Goal: Complete application form

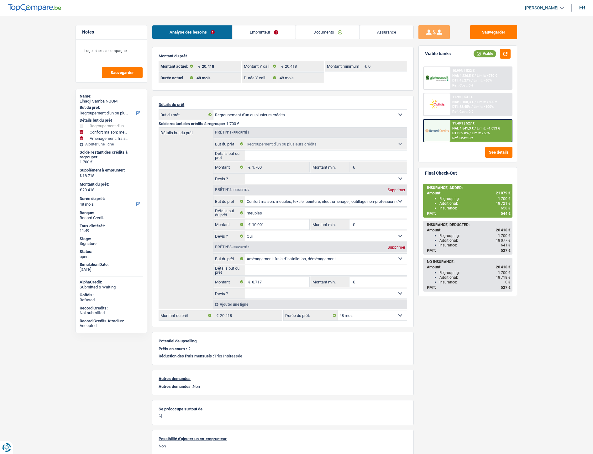
select select "refinancing"
select select "household"
select select "movingOrInstallation"
select select "48"
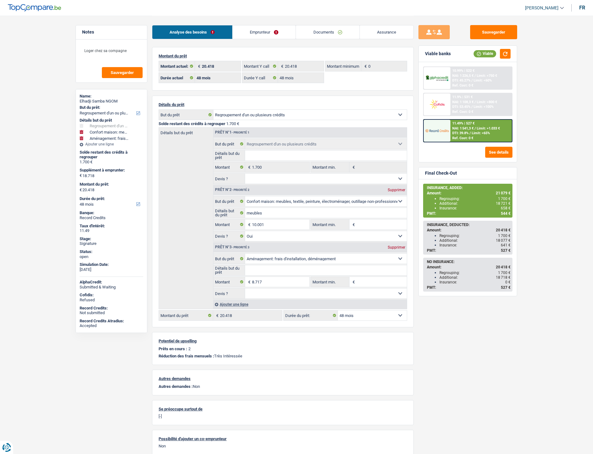
select select "48"
select select "refinancing"
select select "household"
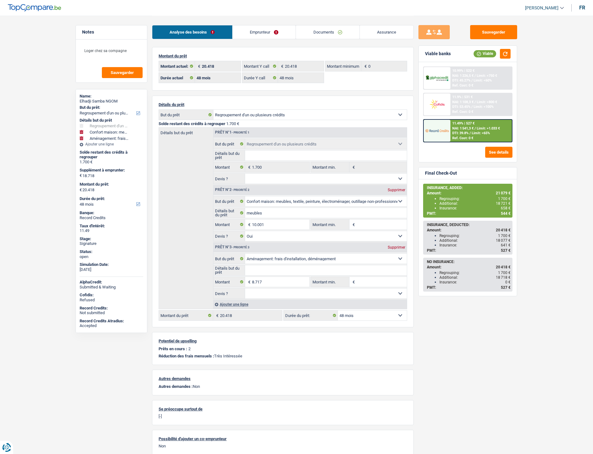
select select "yes"
select select "movingOrInstallation"
select select "48"
click at [323, 30] on link "Documents" at bounding box center [328, 31] width 64 height 13
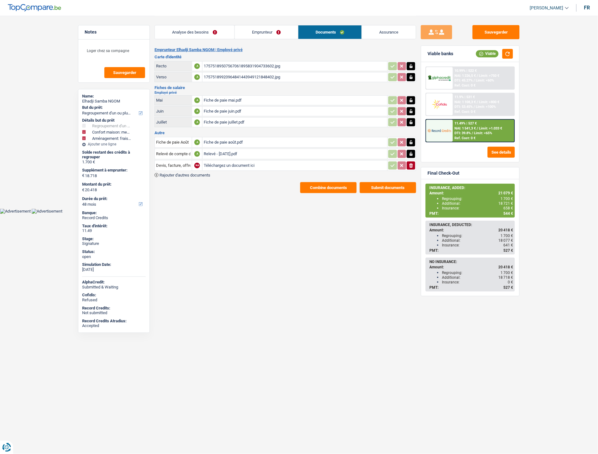
click at [219, 165] on input "Téléchargez un document ici" at bounding box center [295, 165] width 182 height 9
type input "C:\fakepath\IMG-20250919-WA0088.jpg"
click at [209, 173] on span "Rajouter d'autres documents" at bounding box center [185, 175] width 51 height 4
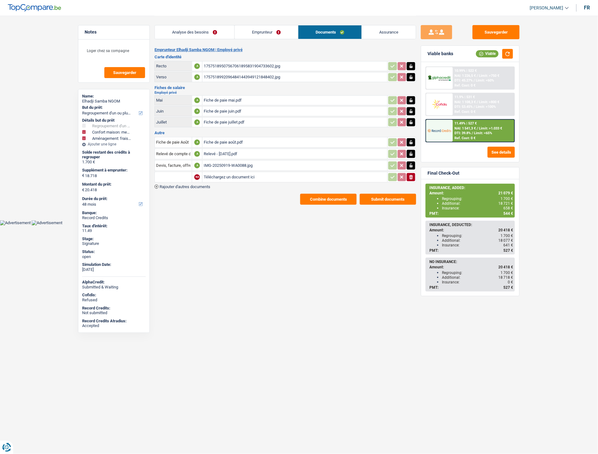
click at [223, 175] on input "Téléchargez un document ici" at bounding box center [295, 176] width 182 height 9
type input "C:\fakepath\IMG-20250919-WA0090.jpg"
click at [169, 164] on input "Devis, facture, offre, bon de commande" at bounding box center [173, 166] width 34 height 10
click at [168, 174] on li "Carte bancaire" at bounding box center [190, 178] width 64 height 8
type input "Carte bancaire"
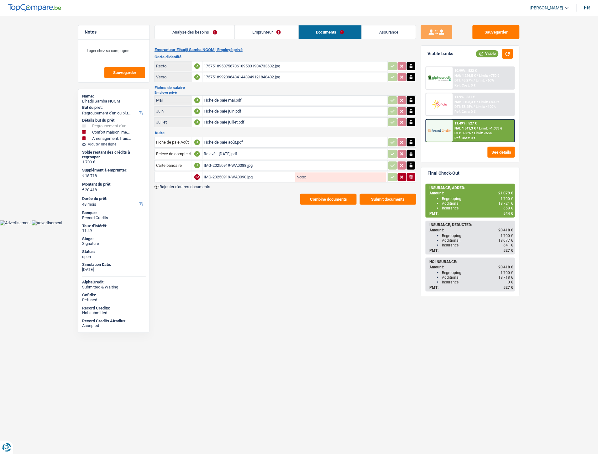
click at [166, 174] on input "text" at bounding box center [173, 177] width 34 height 10
click at [181, 189] on li "Carte bancaire" at bounding box center [190, 190] width 64 height 8
type input "Carte bancaire"
click at [206, 180] on table "Fiche de paie Août A Fiche de paie août.pdf Relevé de compte de la carte de cré…" at bounding box center [286, 159] width 262 height 47
click at [207, 185] on span "Rajouter d'autres documents" at bounding box center [185, 187] width 51 height 4
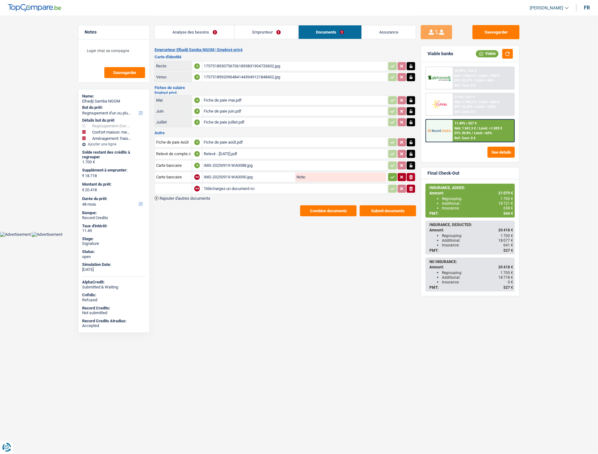
click at [227, 188] on input "Téléchargez un document ici" at bounding box center [295, 188] width 182 height 9
type input "C:\fakepath\Ngom Renon.pdf"
click at [489, 32] on button "Sauvegarder" at bounding box center [496, 32] width 47 height 14
click at [325, 209] on button "Combine documents" at bounding box center [328, 210] width 56 height 11
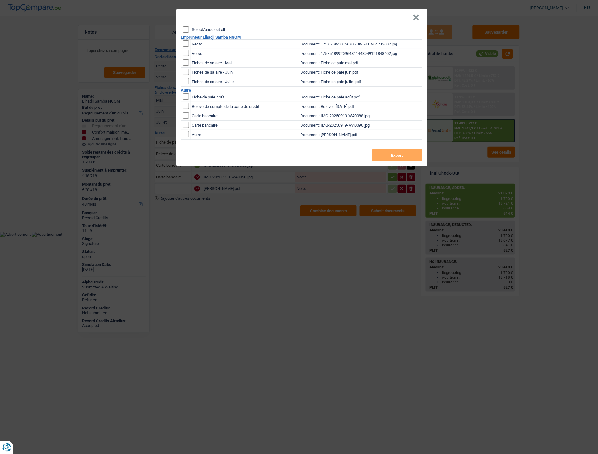
click at [184, 29] on input "Select/unselect all" at bounding box center [186, 29] width 6 height 6
checkbox input "true"
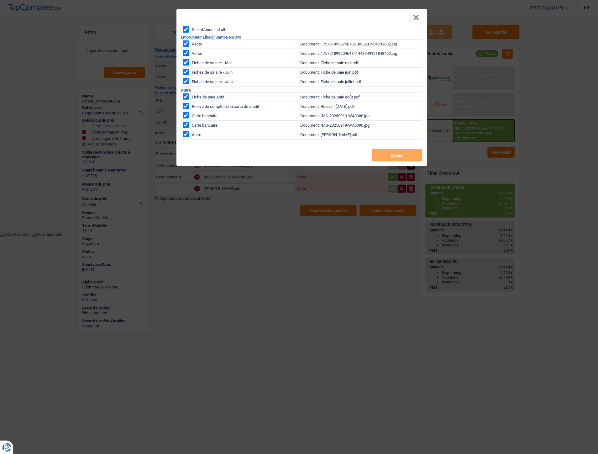
checkbox input "true"
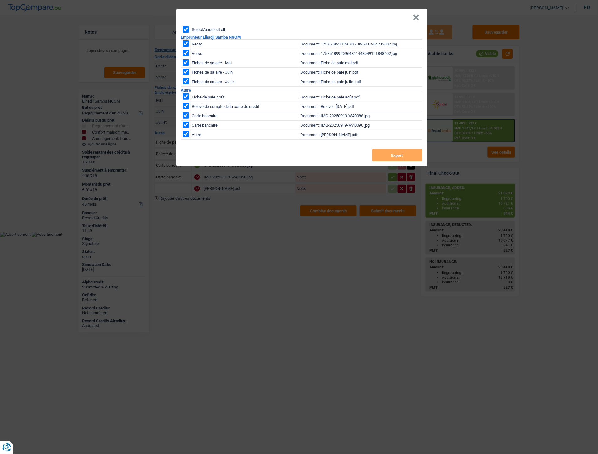
checkbox input "true"
click at [390, 155] on button "Export" at bounding box center [398, 155] width 50 height 13
drag, startPoint x: 420, startPoint y: 16, endPoint x: 382, endPoint y: 10, distance: 39.1
click at [420, 17] on header "×" at bounding box center [302, 18] width 251 height 18
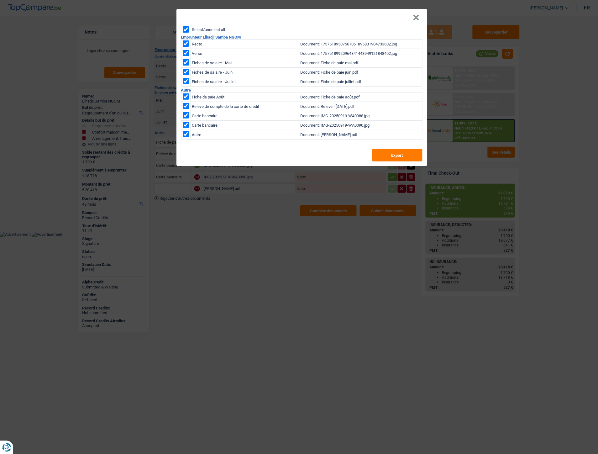
click at [416, 18] on button "×" at bounding box center [416, 17] width 7 height 6
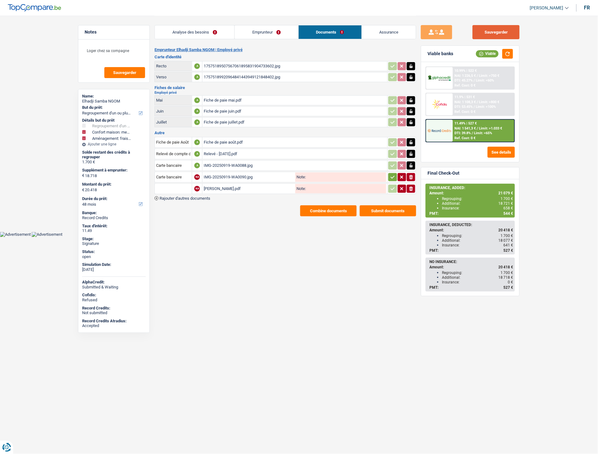
drag, startPoint x: 510, startPoint y: 34, endPoint x: 0, endPoint y: 108, distance: 514.6
click at [510, 34] on button "Sauvegarder" at bounding box center [496, 32] width 47 height 14
click at [472, 126] on span "NAI: 1 541,3 €" at bounding box center [465, 128] width 21 height 4
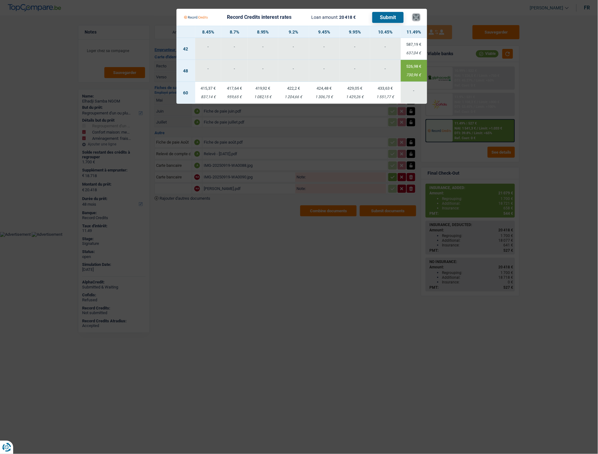
click at [416, 16] on button "×" at bounding box center [416, 17] width 7 height 6
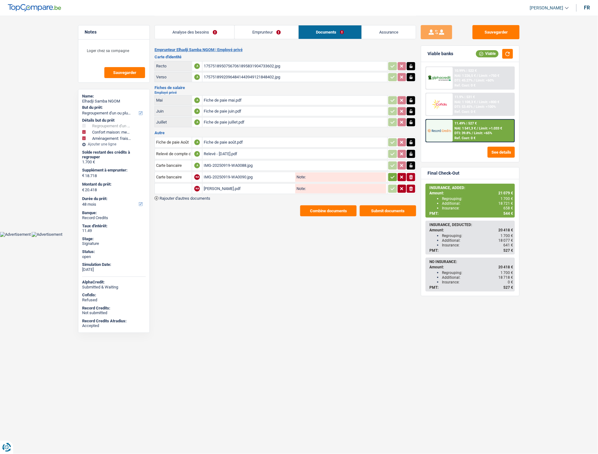
click at [192, 32] on link "Analyse des besoins" at bounding box center [195, 31] width 80 height 13
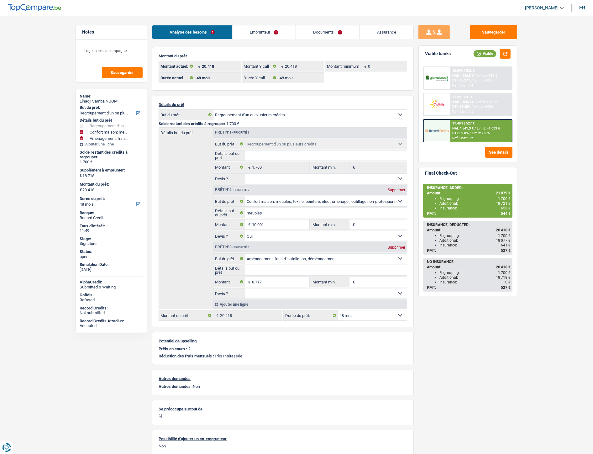
click at [237, 308] on div "Ajouter une ligne" at bounding box center [310, 304] width 194 height 9
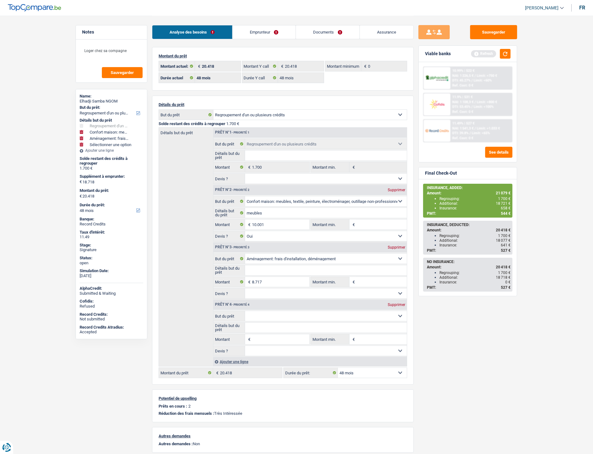
click at [267, 340] on input "Montant" at bounding box center [280, 339] width 57 height 10
type input "661"
type input "19.379"
type input "21.079"
select select "120"
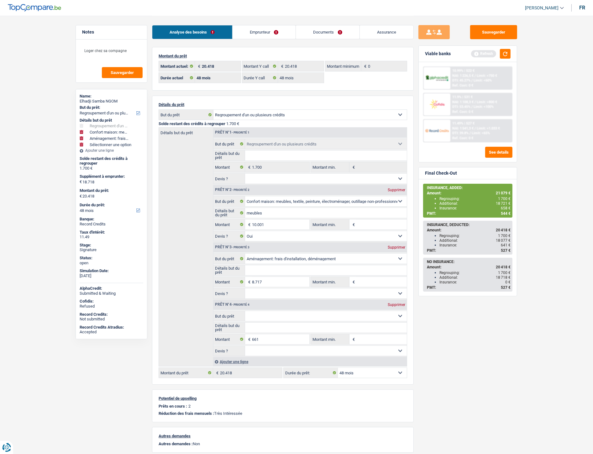
type input "21.079"
select select "120"
type input "21.079"
select select "120"
click at [265, 315] on select "Confort maison: meubles, textile, peinture, électroménager, outillage non-profe…" at bounding box center [326, 316] width 162 height 10
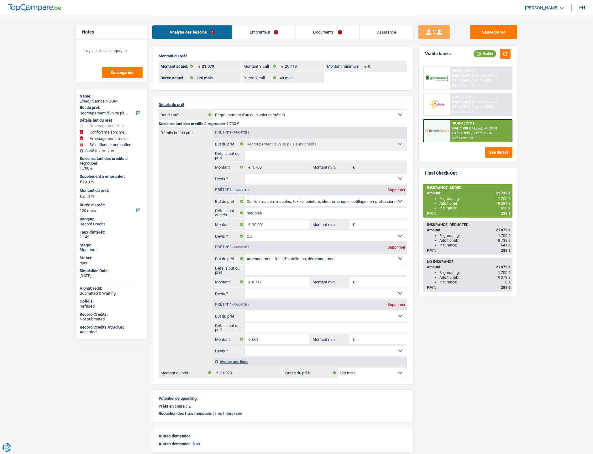
select select "insurance"
click at [245, 313] on select "Confort maison: meubles, textile, peinture, électroménager, outillage non-profe…" at bounding box center [326, 316] width 162 height 10
select select "insurance"
drag, startPoint x: 363, startPoint y: 374, endPoint x: 367, endPoint y: 372, distance: 4.6
click at [363, 373] on select "12 mois 18 mois 24 mois 30 mois 36 mois 42 mois 48 mois 60 mois 72 mois 84 mois…" at bounding box center [372, 373] width 69 height 10
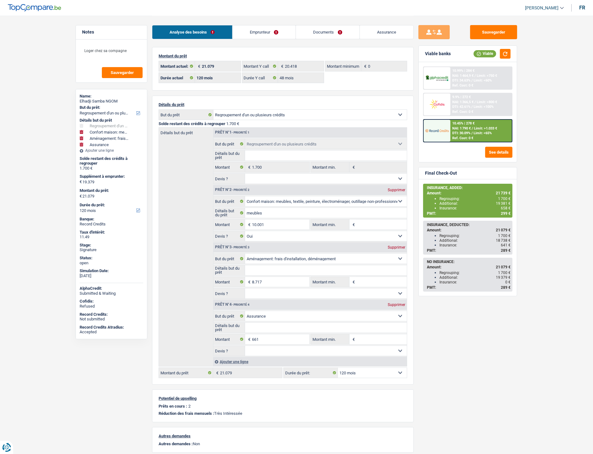
select select "48"
click at [338, 370] on select "12 mois 18 mois 24 mois 30 mois 36 mois 42 mois 48 mois 60 mois 72 mois 84 mois…" at bounding box center [372, 373] width 69 height 10
select select "48"
click at [499, 29] on button "Sauvegarder" at bounding box center [493, 32] width 47 height 14
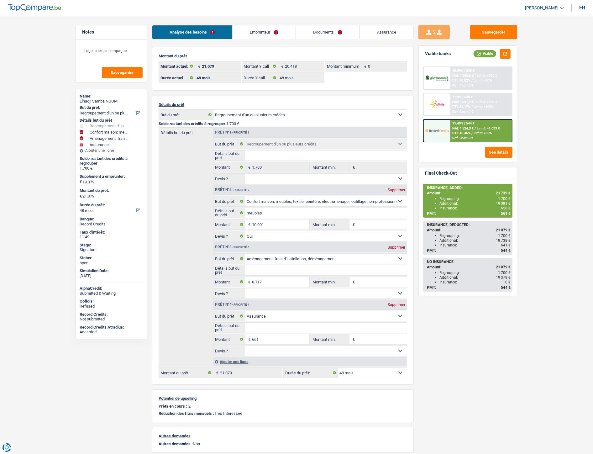
click at [451, 136] on div "11.49% | 544 € NAI: 1 524,3 € / Limit: >1.033 € DTI: 40.46% / Limit: <65% Ref. …" at bounding box center [482, 131] width 62 height 22
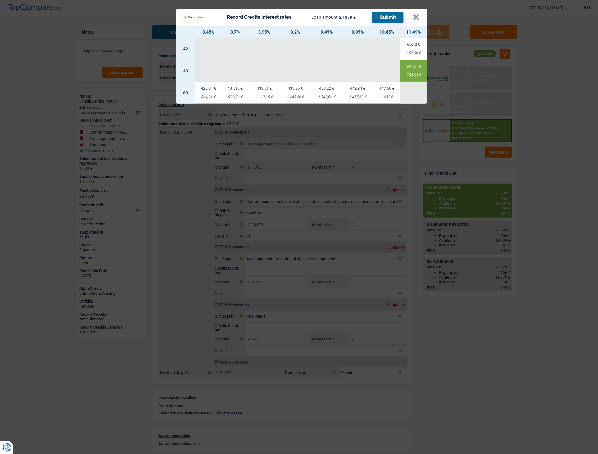
drag, startPoint x: 405, startPoint y: 73, endPoint x: 417, endPoint y: 75, distance: 12.4
click at [417, 75] on div "754,63 €" at bounding box center [413, 75] width 27 height 4
copy div "754,63"
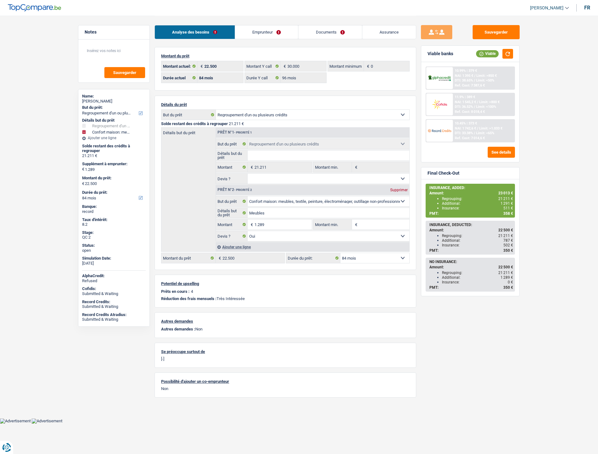
select select "refinancing"
select select "household"
select select "84"
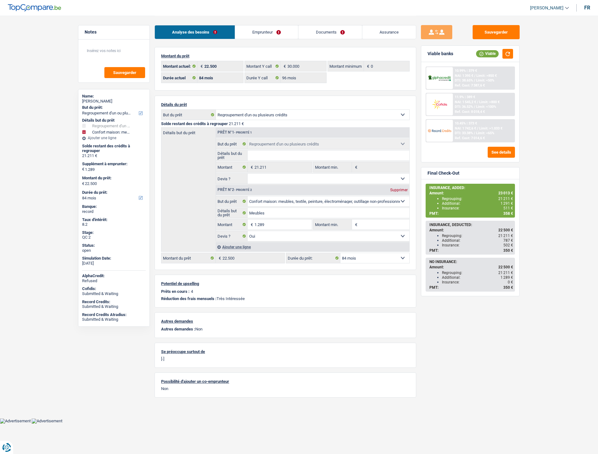
select select "96"
select select "refinancing"
select select "household"
select select "yes"
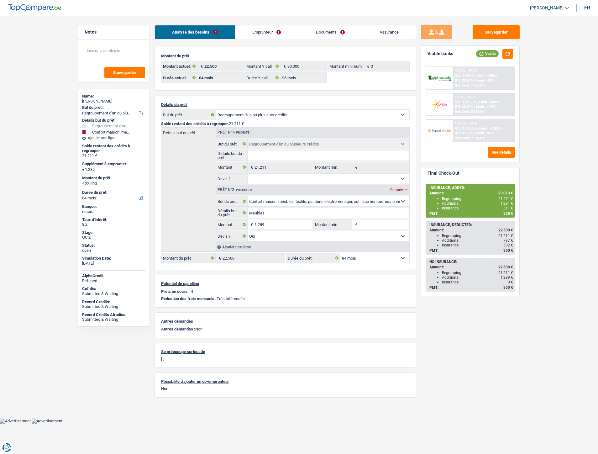
select select "84"
click at [337, 30] on link "Documents" at bounding box center [331, 31] width 64 height 13
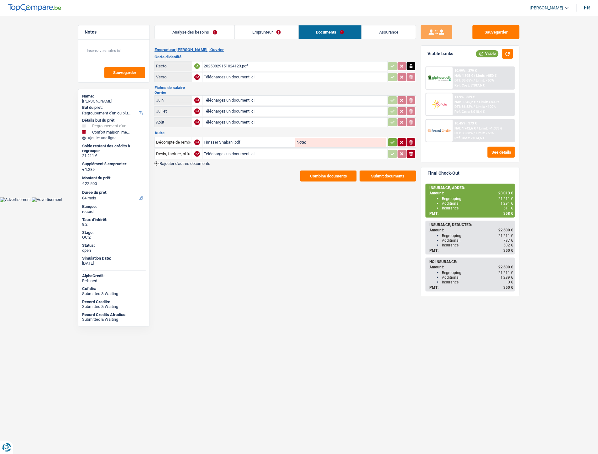
click at [204, 161] on span "Rajouter d'autres documents" at bounding box center [185, 163] width 51 height 4
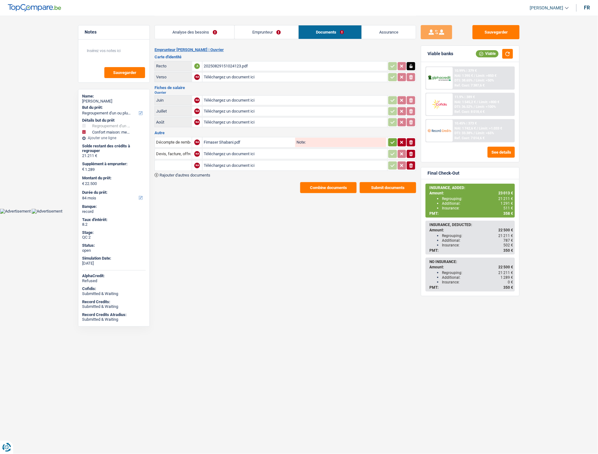
click at [203, 173] on span "Rajouter d'autres documents" at bounding box center [185, 175] width 51 height 4
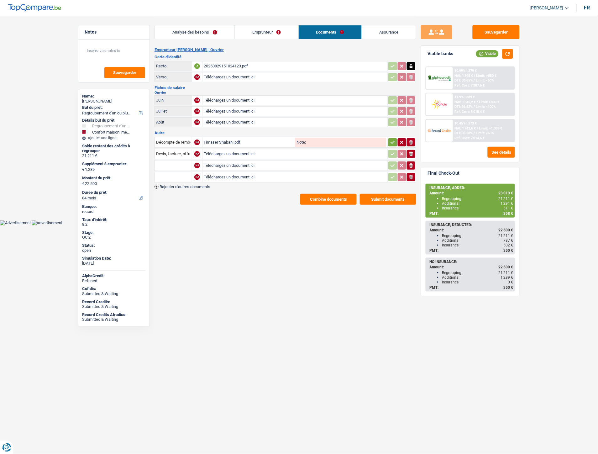
click at [226, 164] on input "Téléchargez un document ici" at bounding box center [295, 165] width 182 height 9
type input "C:\fakepath\IMG-20250919-WA0101.jpg"
click at [215, 174] on input "Téléchargez un document ici" at bounding box center [295, 176] width 182 height 9
type input "C:\fakepath\IMG-20250919-WA0103.jpg"
click at [182, 163] on input "text" at bounding box center [173, 166] width 34 height 10
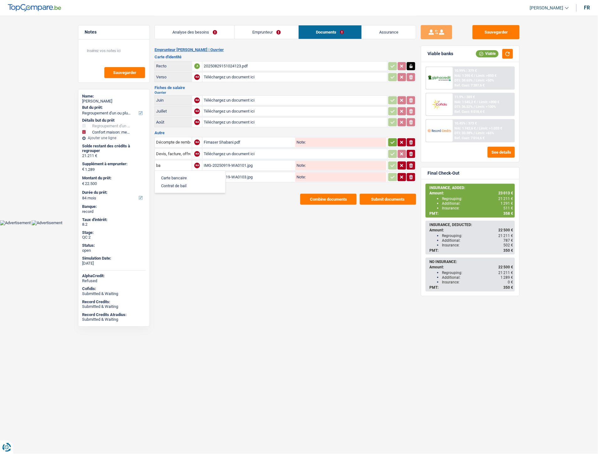
click at [188, 174] on li "Carte bancaire" at bounding box center [190, 178] width 64 height 8
type input "Carte bancaire"
click at [187, 175] on input "text" at bounding box center [173, 177] width 34 height 10
click at [182, 186] on li "Carte bancaire" at bounding box center [190, 190] width 64 height 8
type input "Carte bancaire"
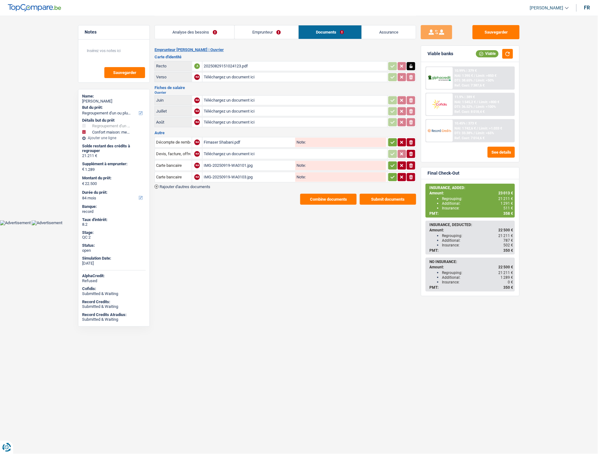
click at [396, 140] on button "button" at bounding box center [393, 142] width 8 height 8
click at [393, 163] on icon "button" at bounding box center [392, 165] width 5 height 6
click at [391, 174] on icon "button" at bounding box center [392, 177] width 5 height 6
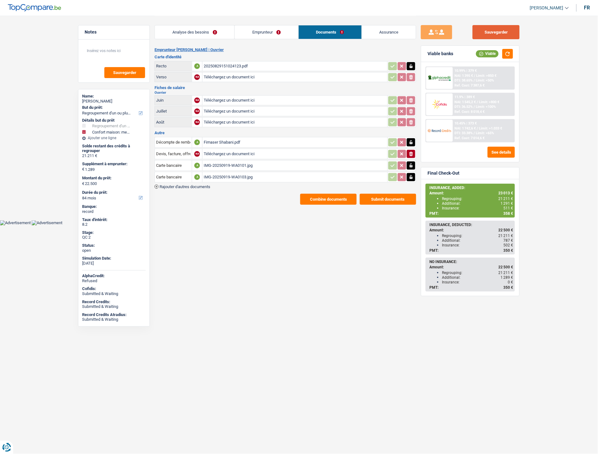
click at [491, 35] on button "Sauvegarder" at bounding box center [496, 32] width 47 height 14
click at [489, 36] on button "Sauvegarder" at bounding box center [496, 32] width 47 height 14
click at [216, 140] on div "Fimaser Shabani.pdf" at bounding box center [295, 142] width 182 height 9
